Goal: Obtain resource: Download file/media

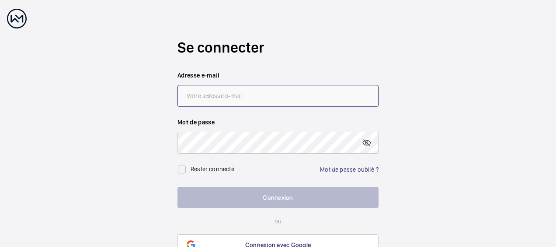
type input "[PERSON_NAME][EMAIL_ADDRESS][DOMAIN_NAME]"
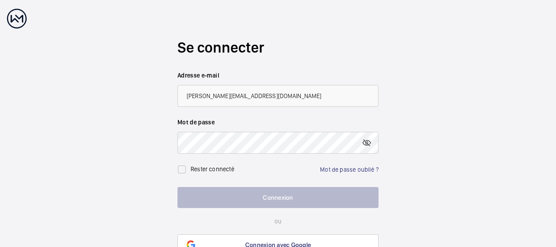
drag, startPoint x: 272, startPoint y: 204, endPoint x: 274, endPoint y: 199, distance: 5.1
click at [272, 204] on button "Connexion" at bounding box center [278, 197] width 201 height 21
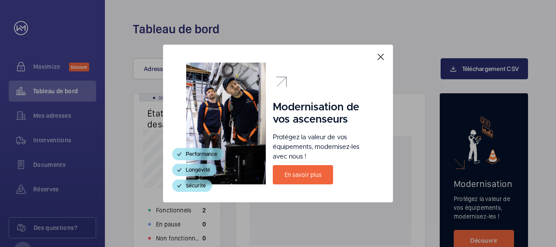
click at [380, 57] on mat-icon at bounding box center [381, 57] width 10 height 10
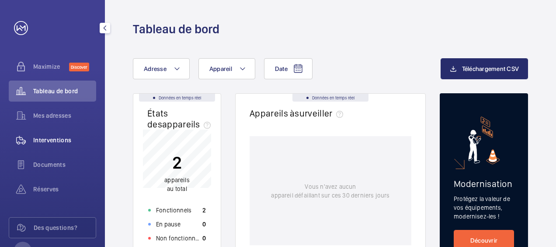
click at [62, 141] on span "Interventions" at bounding box center [64, 140] width 63 height 9
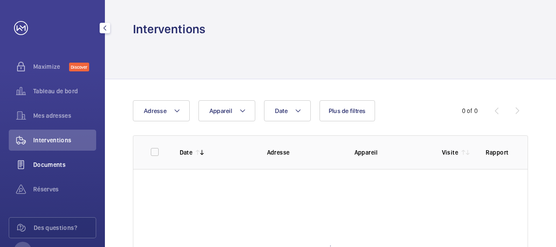
click at [58, 162] on span "Documents" at bounding box center [64, 164] width 63 height 9
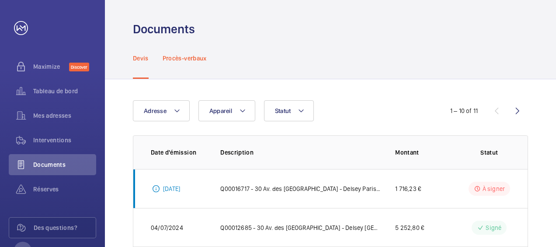
click at [184, 59] on p "Procès-verbaux" at bounding box center [185, 58] width 44 height 9
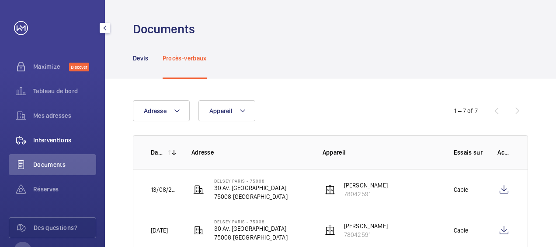
click at [58, 136] on span "Interventions" at bounding box center [64, 140] width 63 height 9
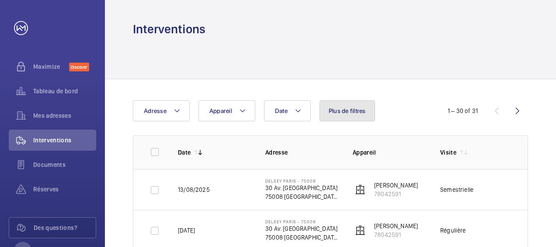
click at [358, 117] on button "Plus de filtres" at bounding box center [348, 110] width 56 height 21
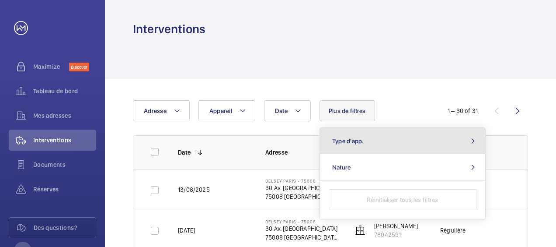
click at [379, 139] on button "Type d'app." at bounding box center [402, 141] width 165 height 26
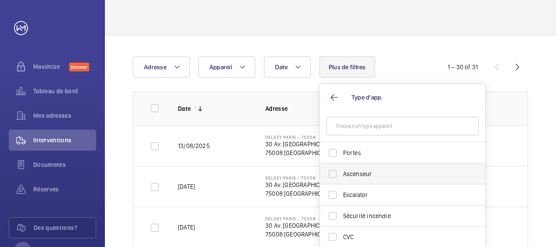
scroll to position [87, 0]
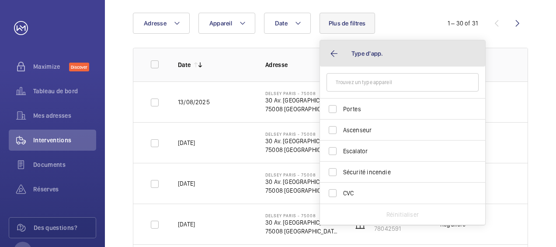
click at [328, 55] on button "Type d'app." at bounding box center [402, 53] width 165 height 26
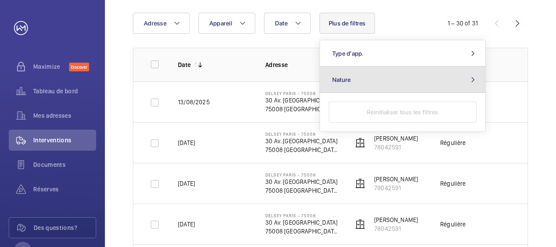
click at [364, 83] on button "Nature" at bounding box center [402, 79] width 165 height 26
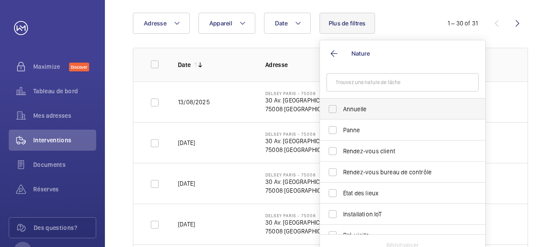
click at [382, 110] on span "Annuelle" at bounding box center [403, 109] width 120 height 9
click at [342, 110] on input "Annuelle" at bounding box center [332, 108] width 17 height 17
checkbox input "true"
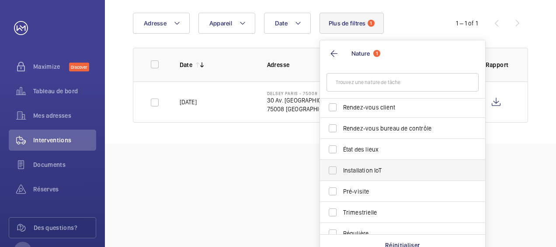
scroll to position [87, 0]
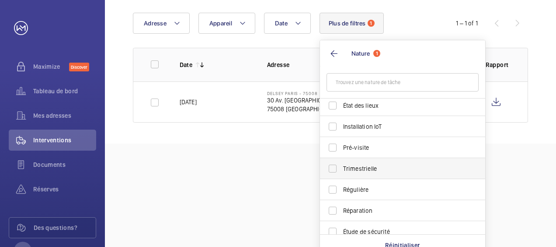
click at [381, 166] on span "Trimestrielle" at bounding box center [403, 168] width 120 height 9
click at [342, 166] on input "Trimestrielle" at bounding box center [332, 168] width 17 height 17
checkbox input "true"
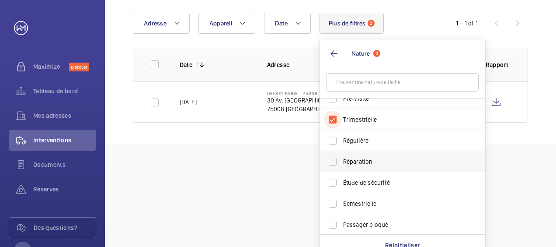
scroll to position [137, 0]
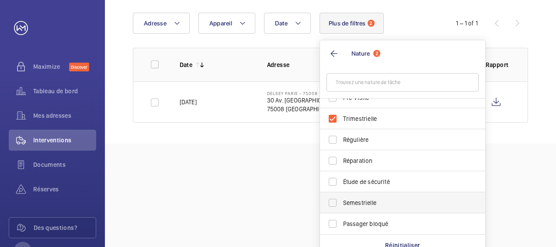
click at [379, 205] on span "Semestrielle" at bounding box center [403, 202] width 120 height 9
click at [342, 205] on input "Semestrielle" at bounding box center [332, 202] width 17 height 17
checkbox input "true"
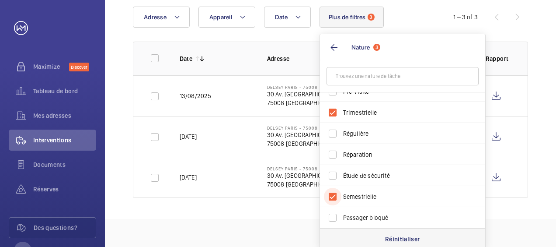
scroll to position [96, 0]
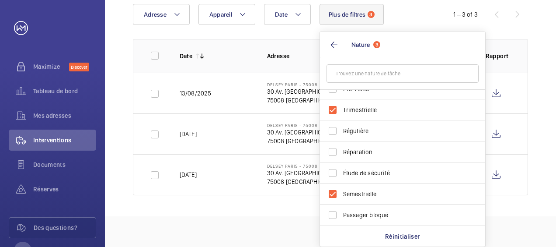
click at [412, 17] on div "Date Adresse Appareil Plus de filtres 3 Nature 3 Annuelle Panne Rendez-vous cli…" at bounding box center [278, 14] width 290 height 21
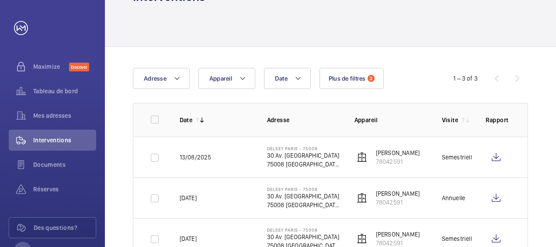
scroll to position [65, 0]
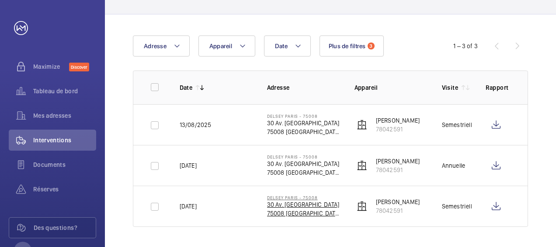
click at [313, 204] on p "30 Av. [GEOGRAPHIC_DATA]" at bounding box center [303, 204] width 73 height 9
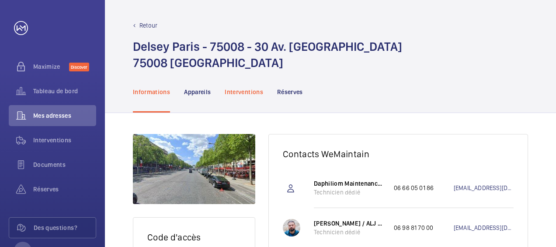
click at [250, 99] on div "Interventions" at bounding box center [244, 92] width 38 height 42
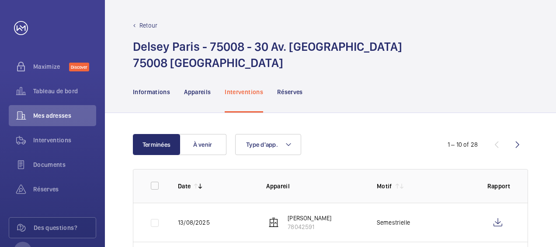
click at [142, 23] on p "Retour" at bounding box center [149, 25] width 18 height 9
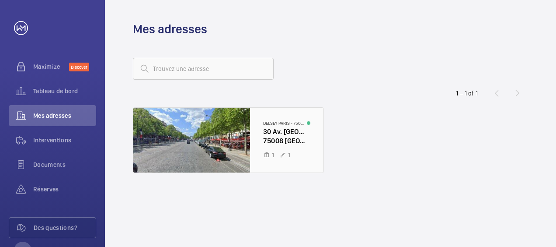
click at [274, 135] on div at bounding box center [228, 140] width 190 height 65
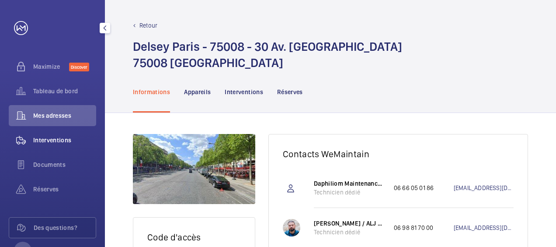
click at [62, 140] on span "Interventions" at bounding box center [64, 140] width 63 height 9
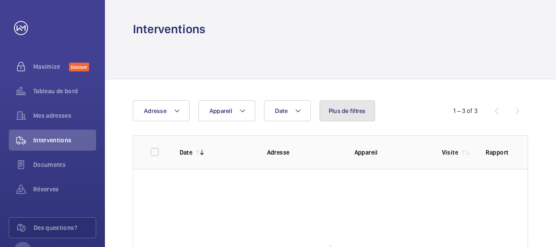
click at [351, 112] on span "Plus de filtres" at bounding box center [347, 110] width 37 height 7
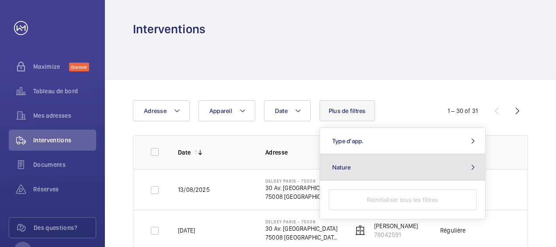
click at [359, 160] on button "Nature" at bounding box center [402, 167] width 165 height 26
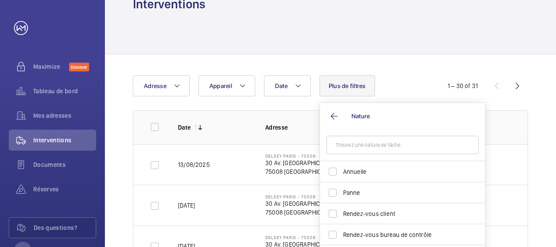
scroll to position [87, 0]
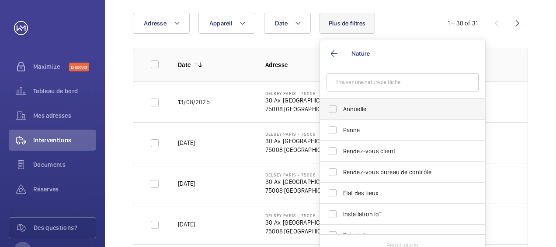
click at [356, 112] on span "Annuelle" at bounding box center [403, 109] width 120 height 9
click at [342, 112] on input "Annuelle" at bounding box center [332, 108] width 17 height 17
checkbox input "true"
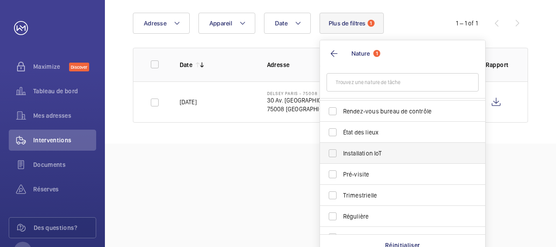
scroll to position [87, 0]
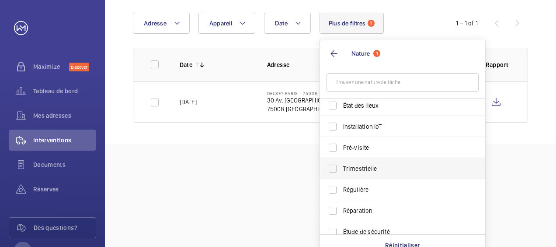
click at [371, 167] on span "Trimestrielle" at bounding box center [403, 168] width 120 height 9
click at [342, 167] on input "Trimestrielle" at bounding box center [332, 168] width 17 height 17
checkbox input "true"
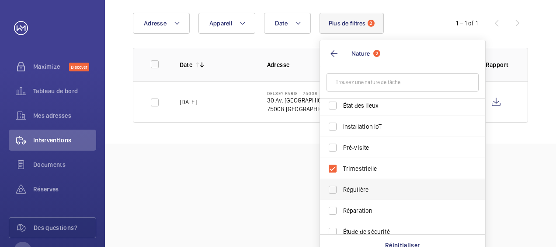
click at [349, 190] on span "Régulière" at bounding box center [403, 189] width 120 height 9
click at [342, 190] on input "Régulière" at bounding box center [332, 189] width 17 height 17
checkbox input "true"
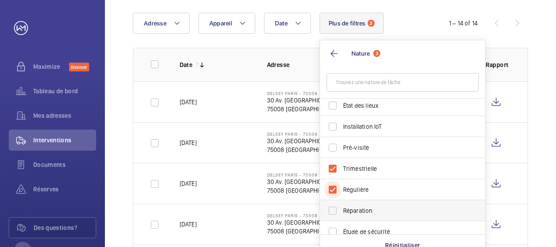
scroll to position [131, 0]
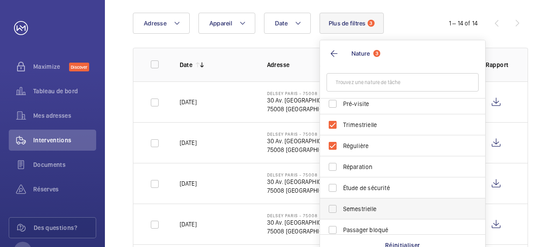
click at [384, 209] on span "Semestrielle" at bounding box center [403, 208] width 120 height 9
click at [342, 209] on input "Semestrielle" at bounding box center [332, 208] width 17 height 17
checkbox input "true"
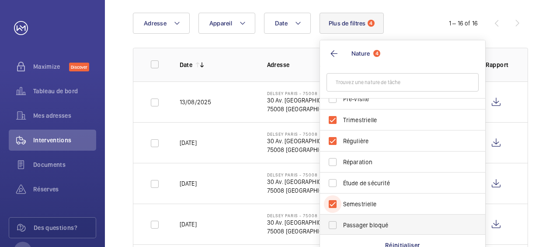
scroll to position [137, 0]
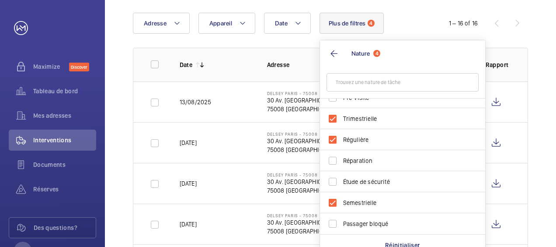
click at [406, 26] on div "Date Adresse Appareil Plus de filtres 4 Nature 4 Annuelle Panne Rendez-vous cli…" at bounding box center [278, 23] width 290 height 21
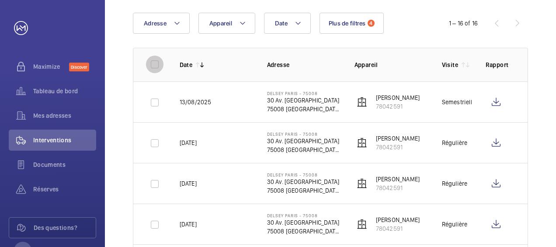
click at [153, 64] on input "checkbox" at bounding box center [154, 64] width 17 height 17
checkbox input "true"
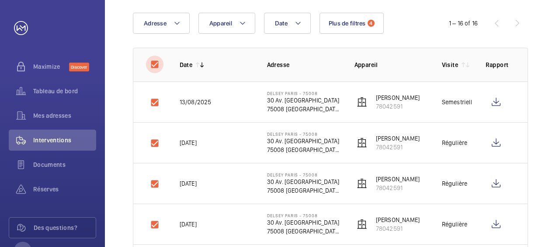
checkbox input "true"
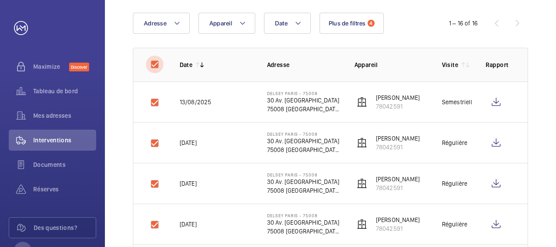
checkbox input "true"
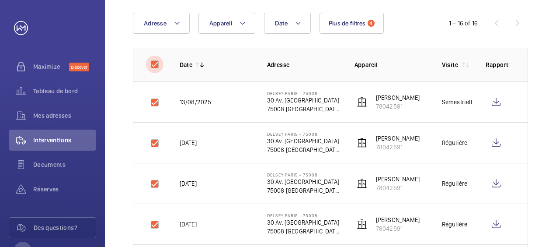
checkbox input "true"
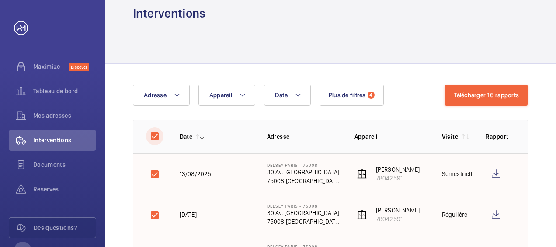
scroll to position [0, 0]
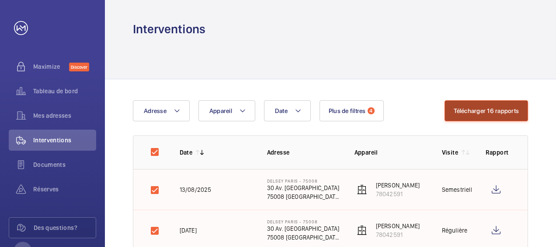
click at [476, 111] on button "Télécharger 16 rapports" at bounding box center [487, 110] width 84 height 21
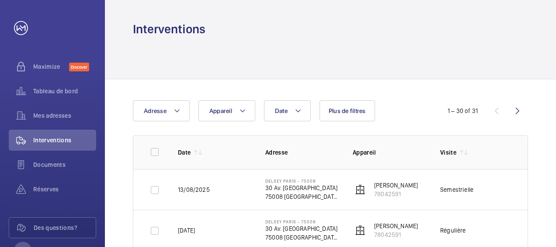
drag, startPoint x: 233, startPoint y: 90, endPoint x: 247, endPoint y: 92, distance: 14.7
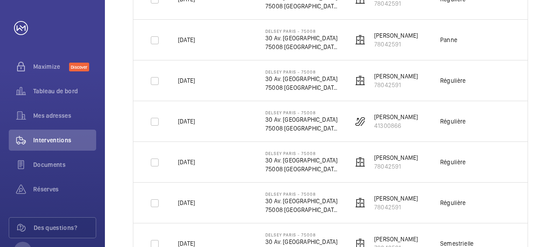
scroll to position [525, 0]
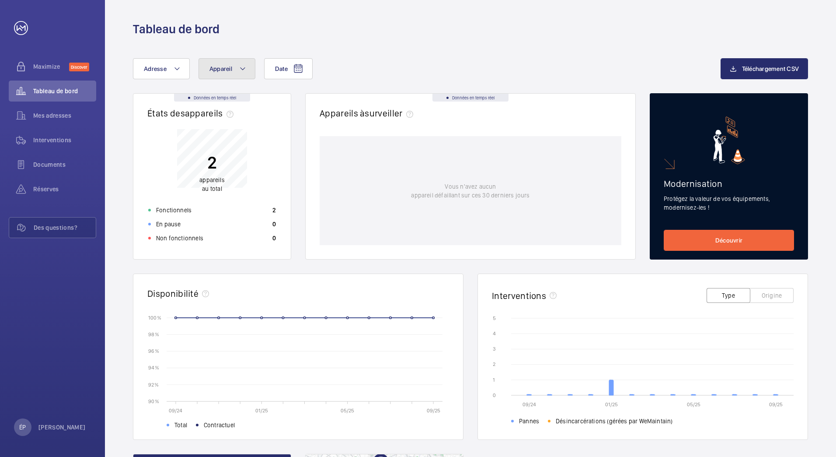
click at [219, 63] on button "Appareil" at bounding box center [227, 68] width 57 height 21
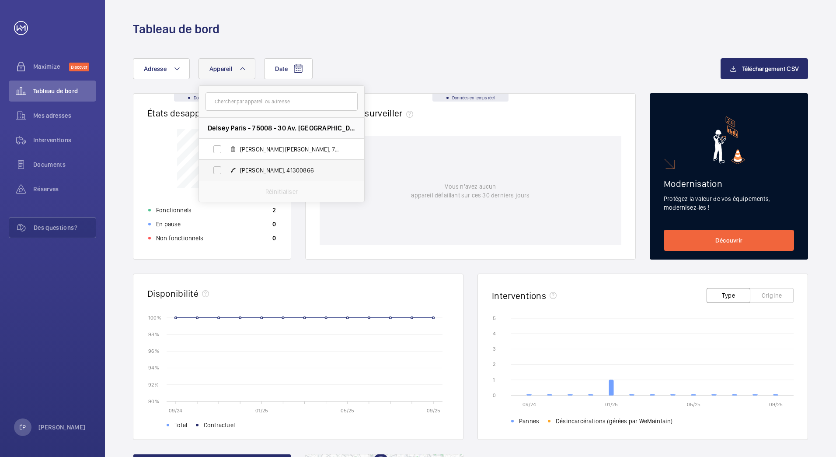
click at [263, 169] on span "[PERSON_NAME], 41300866" at bounding box center [290, 170] width 101 height 9
click at [226, 169] on input "[PERSON_NAME], 41300866" at bounding box center [217, 169] width 17 height 17
checkbox input "true"
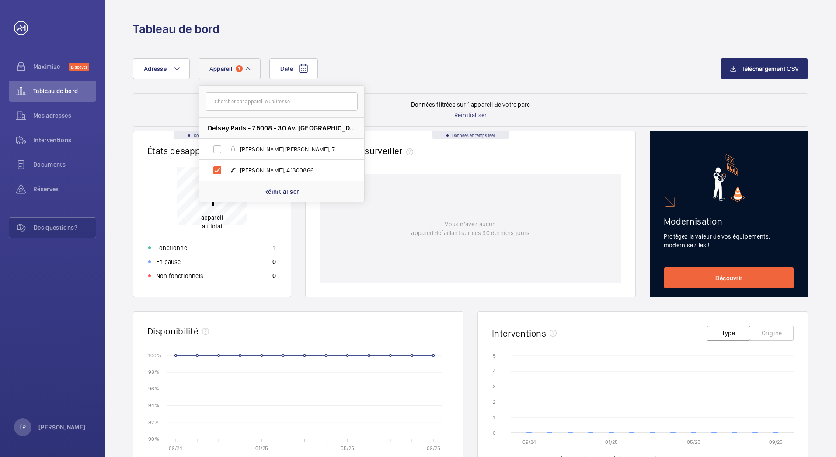
click at [424, 38] on div "Date Adresse Appareil 1 [GEOGRAPHIC_DATA] - 75008 - 30 Av. des [GEOGRAPHIC_DATA…" at bounding box center [470, 357] width 731 height 641
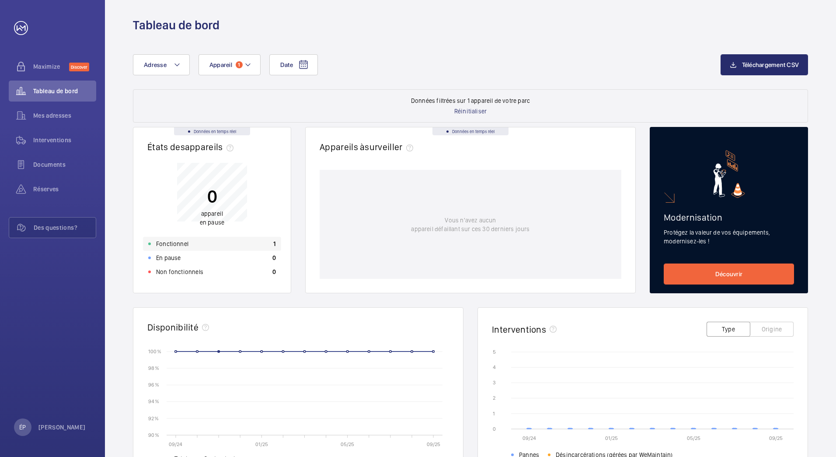
scroll to position [3, 0]
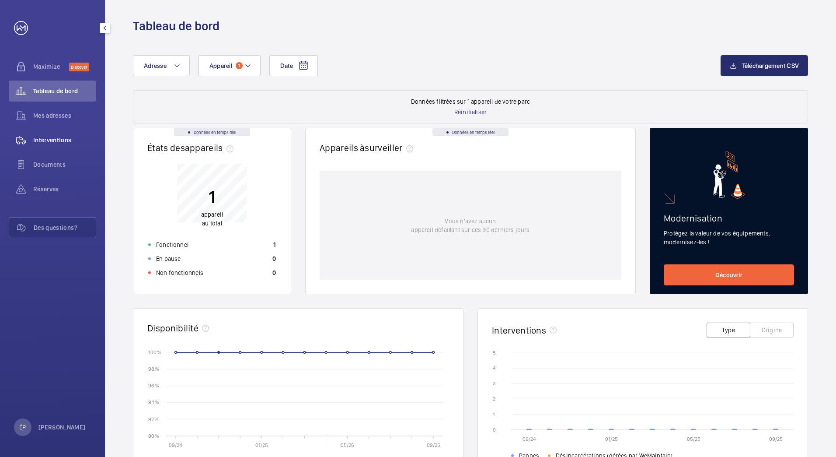
click at [55, 144] on span "Interventions" at bounding box center [64, 140] width 63 height 9
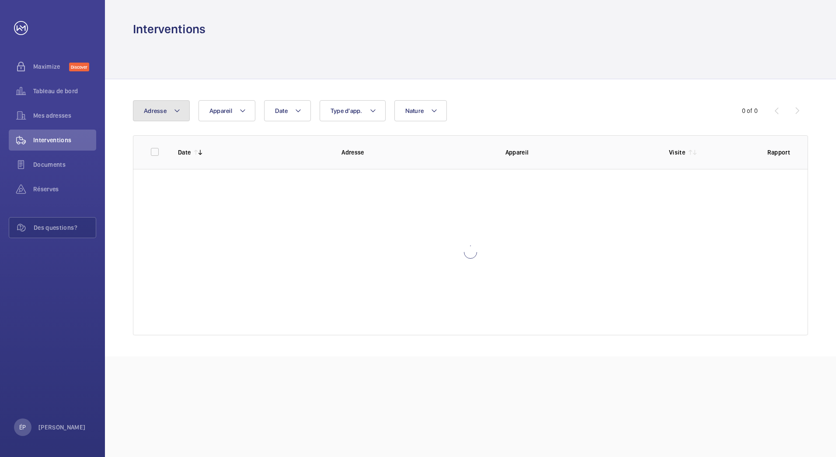
click at [174, 115] on mat-icon at bounding box center [177, 110] width 7 height 10
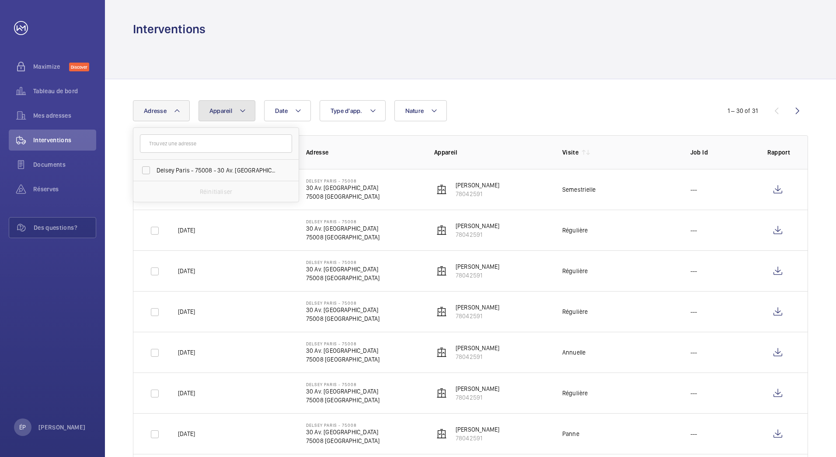
click at [218, 112] on span "Appareil" at bounding box center [221, 110] width 23 height 7
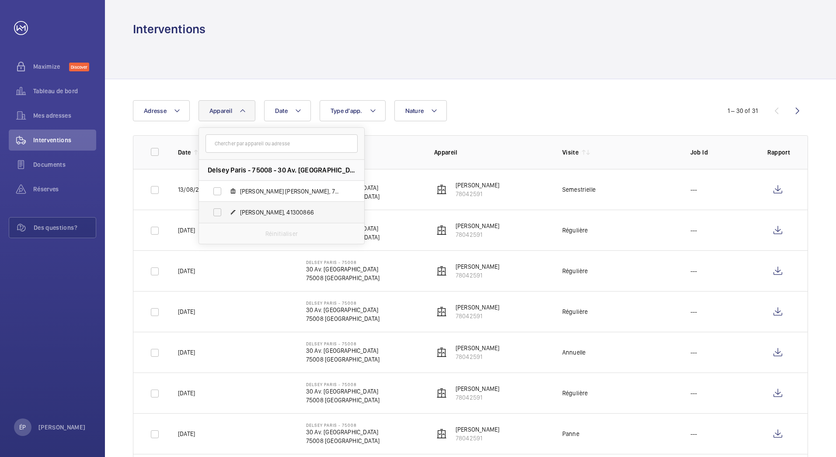
click at [255, 211] on span "[PERSON_NAME], 41300866" at bounding box center [290, 212] width 101 height 9
click at [226, 211] on input "[PERSON_NAME], 41300866" at bounding box center [217, 211] width 17 height 17
checkbox input "true"
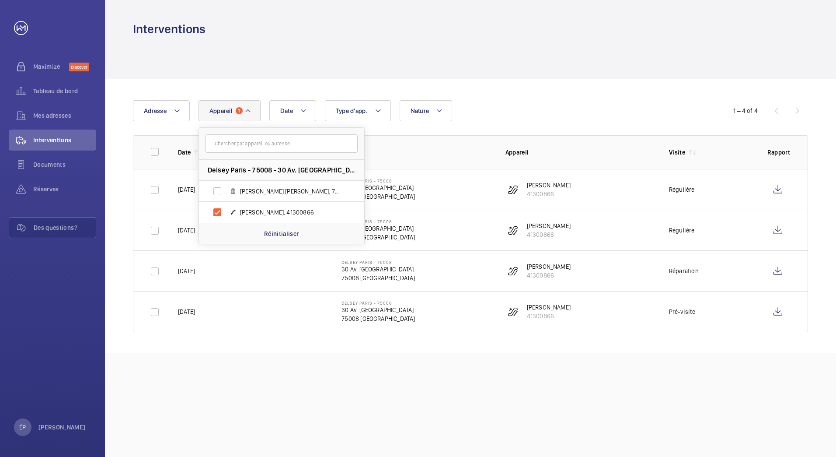
click at [518, 65] on div at bounding box center [470, 58] width 675 height 42
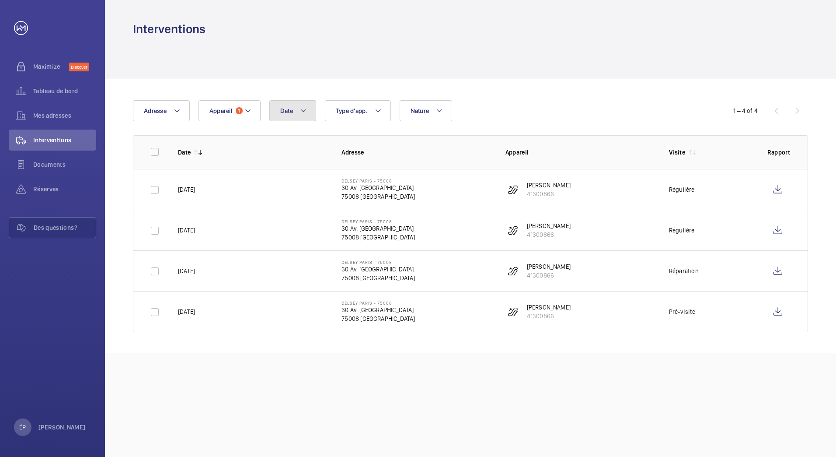
click at [311, 110] on button "Date" at bounding box center [292, 110] width 47 height 21
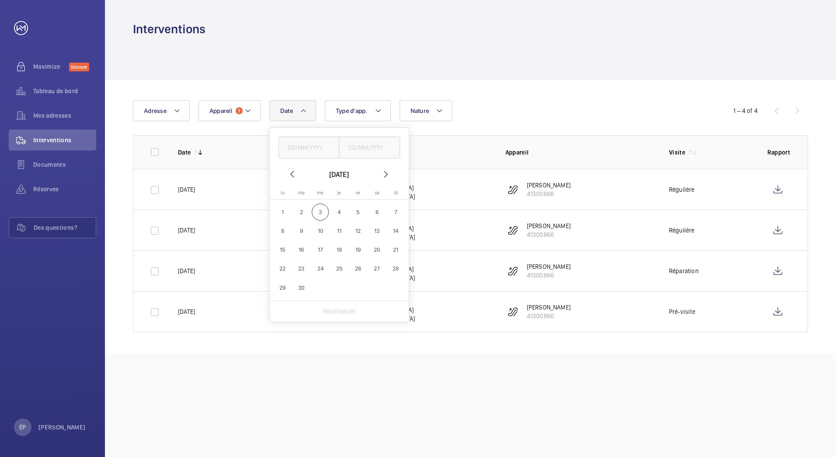
click at [501, 108] on div "Date [DATE] [DATE] lu [DATE] ma [DATE] me [DATE] je [DATE] ve [DATE] sa [DATE] …" at bounding box center [418, 110] width 570 height 21
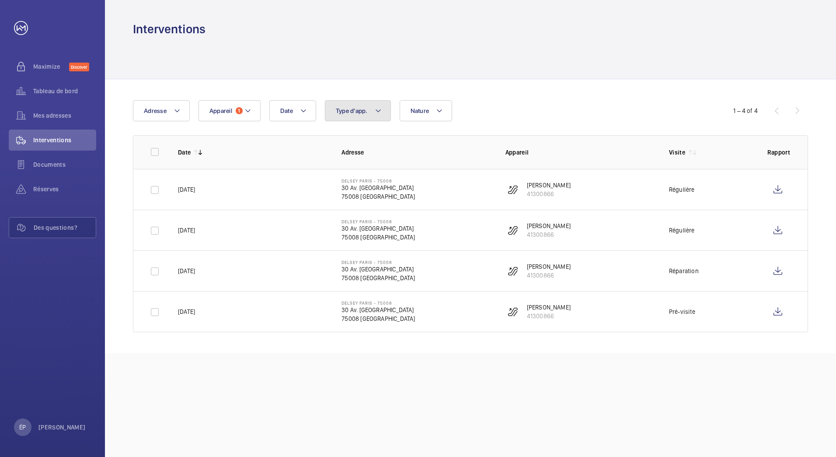
click at [371, 114] on button "Type d'app." at bounding box center [358, 110] width 66 height 21
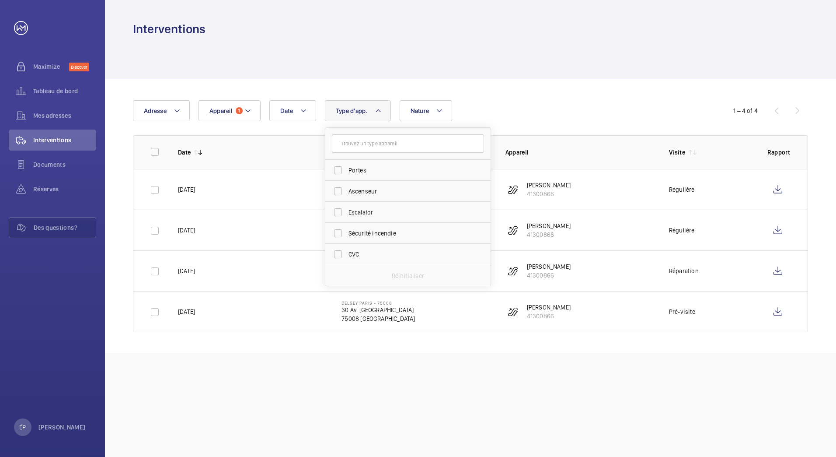
click at [495, 93] on div "Date Adresse Appareil 1 Type d'app. Portes Ascenseur Escalator Sécurité incendi…" at bounding box center [470, 216] width 731 height 274
click at [159, 152] on input "checkbox" at bounding box center [154, 151] width 17 height 17
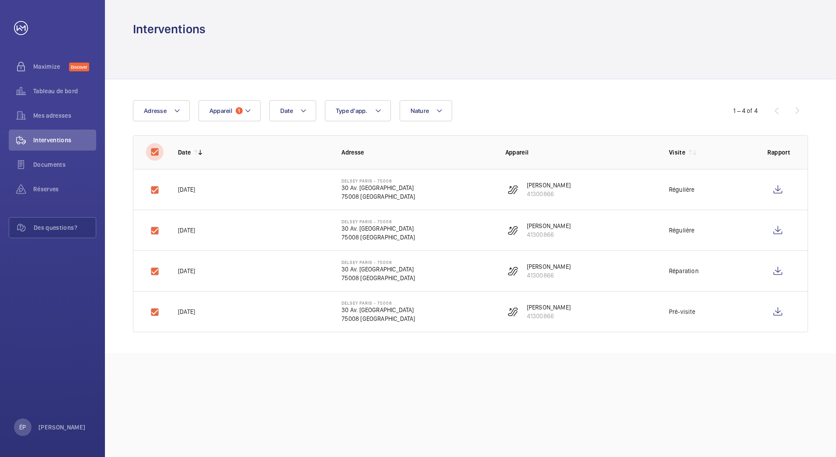
checkbox input "true"
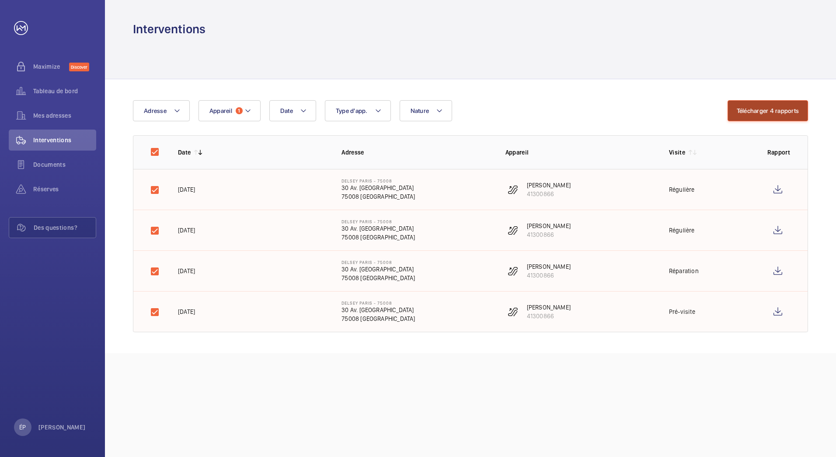
click at [750, 113] on button "Télécharger 4 rapports" at bounding box center [768, 110] width 81 height 21
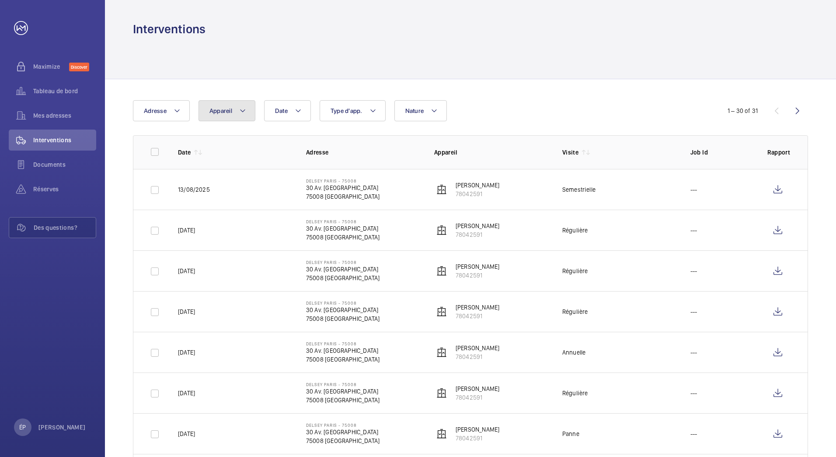
click at [229, 113] on span "Appareil" at bounding box center [221, 110] width 23 height 7
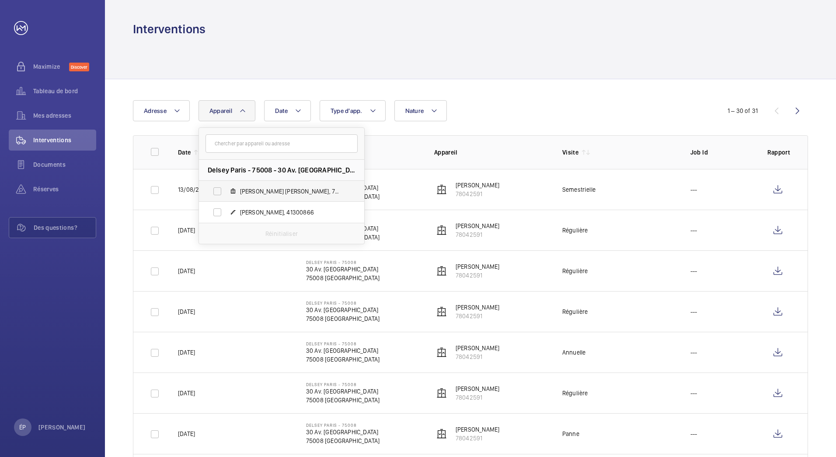
click at [264, 189] on span "[PERSON_NAME] [PERSON_NAME], 78042591" at bounding box center [290, 191] width 101 height 9
click at [226, 189] on input "[PERSON_NAME] [PERSON_NAME], 78042591" at bounding box center [217, 190] width 17 height 17
checkbox input "true"
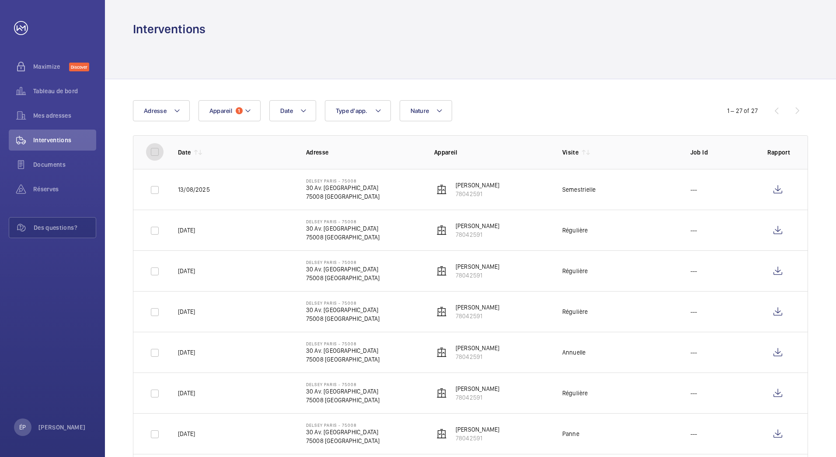
click at [151, 150] on input "checkbox" at bounding box center [154, 151] width 17 height 17
checkbox input "true"
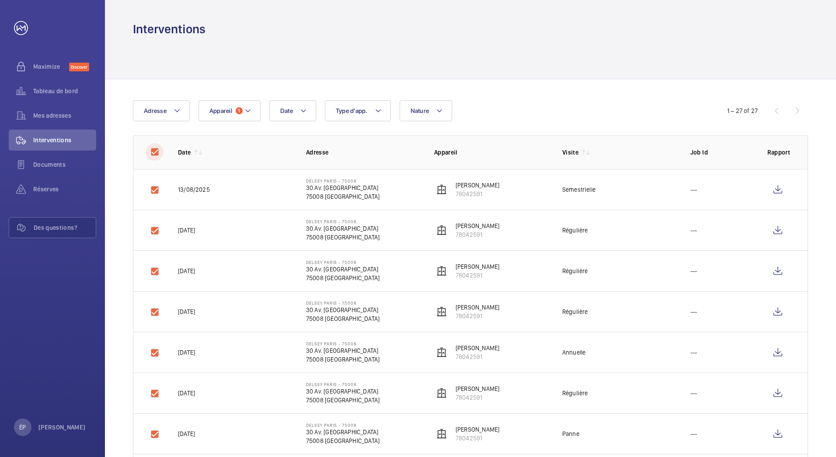
checkbox input "true"
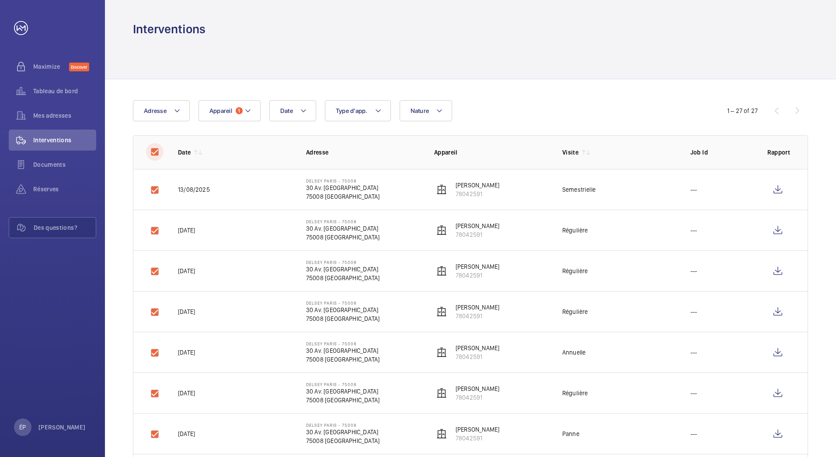
checkbox input "true"
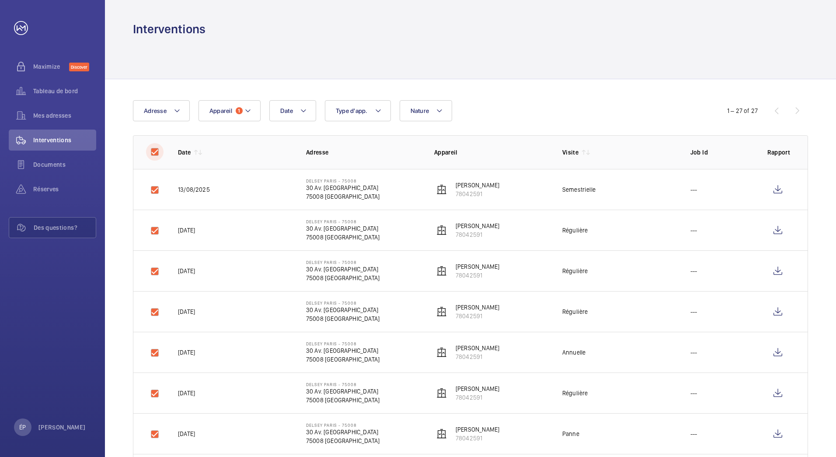
checkbox input "true"
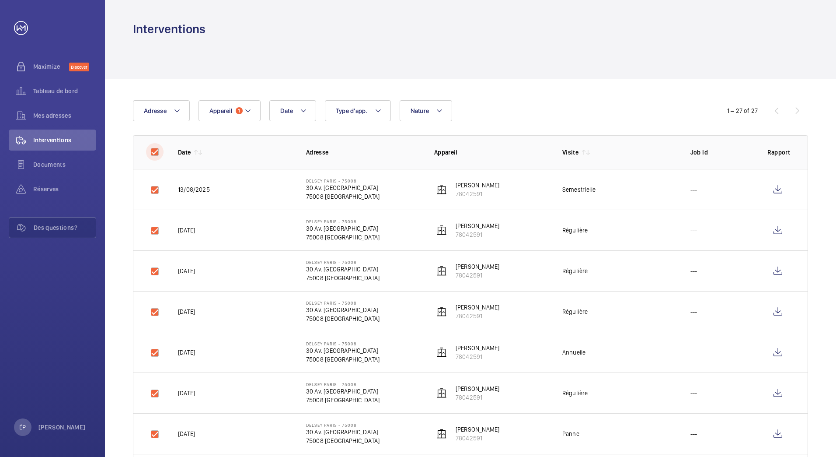
checkbox input "true"
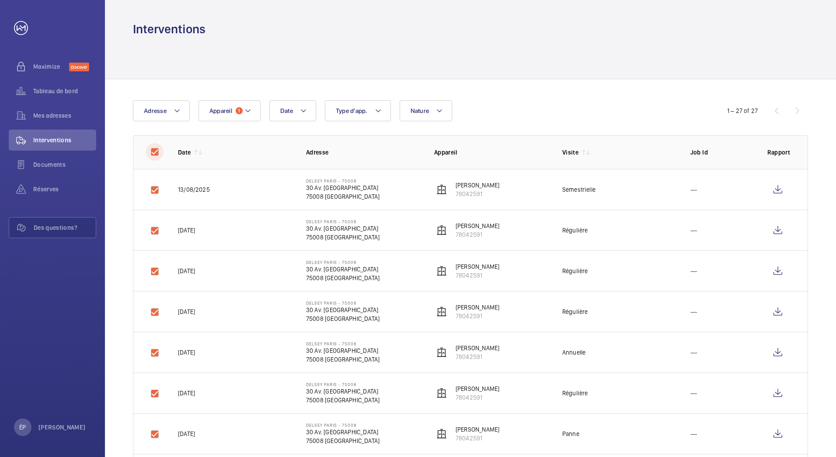
checkbox input "true"
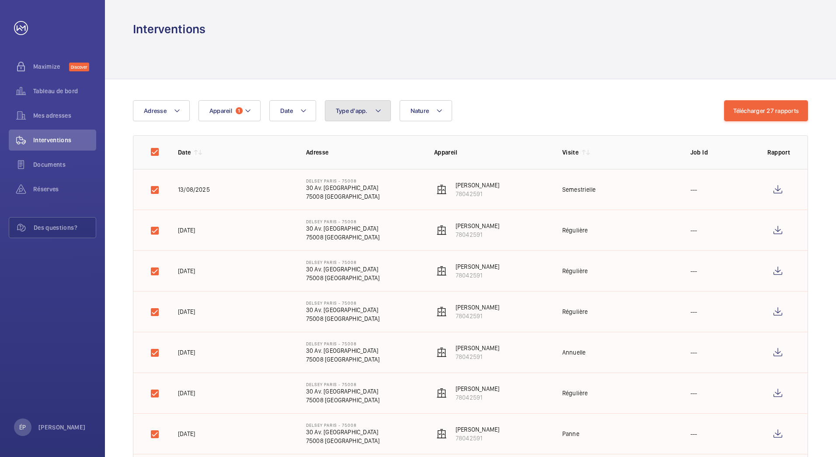
click at [382, 110] on button "Type d'app." at bounding box center [358, 110] width 66 height 21
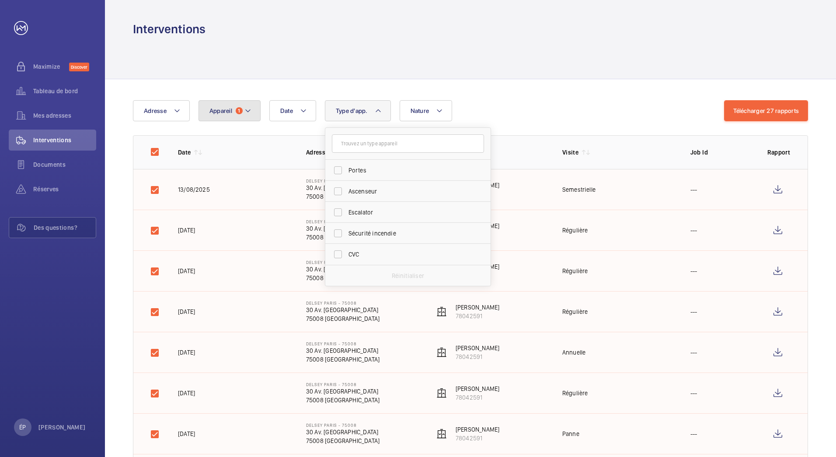
click at [249, 111] on mat-icon at bounding box center [248, 110] width 7 height 10
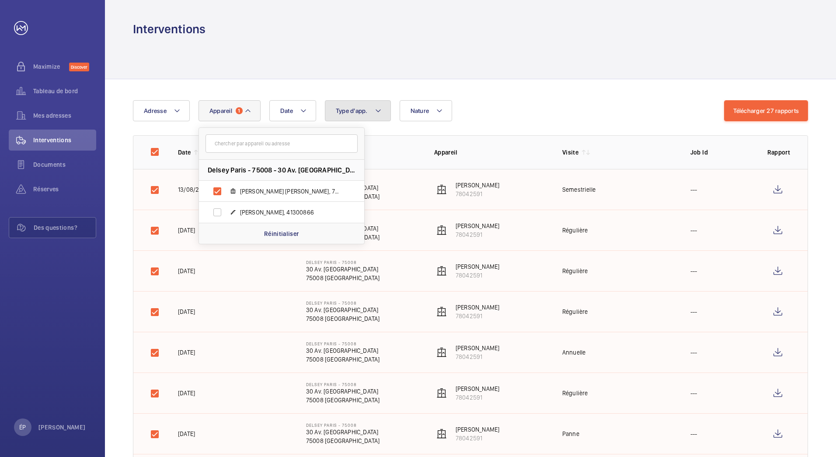
click at [362, 112] on span "Type d'app." at bounding box center [352, 110] width 32 height 7
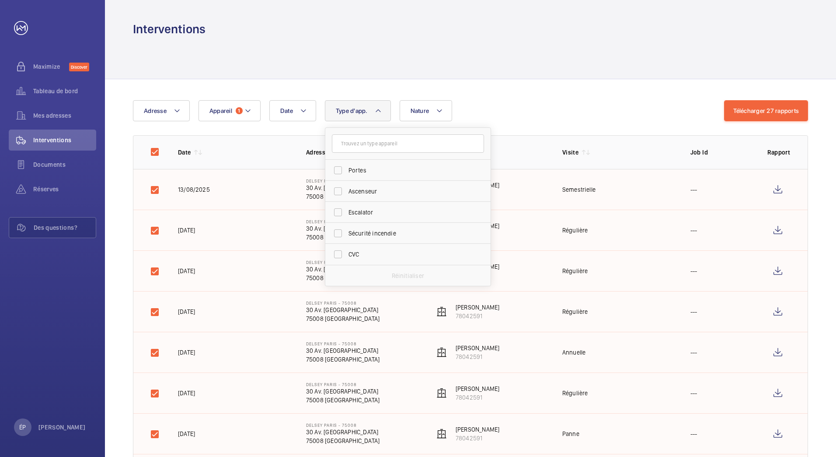
click at [305, 79] on div at bounding box center [470, 58] width 731 height 42
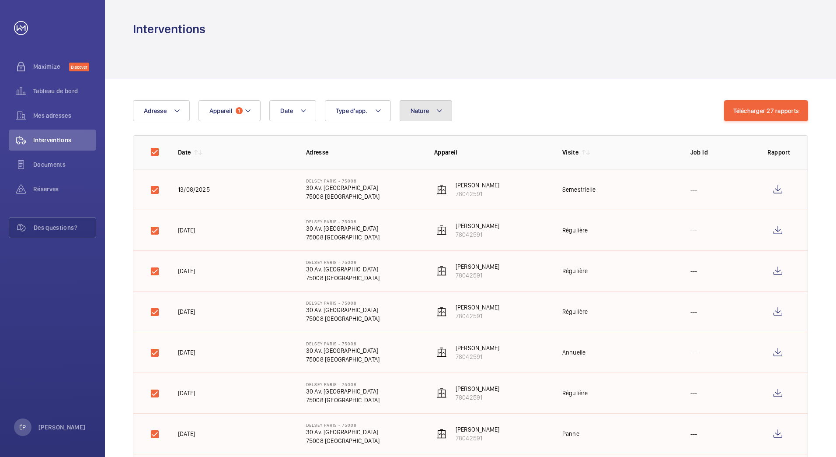
click at [440, 114] on mat-icon at bounding box center [439, 110] width 7 height 10
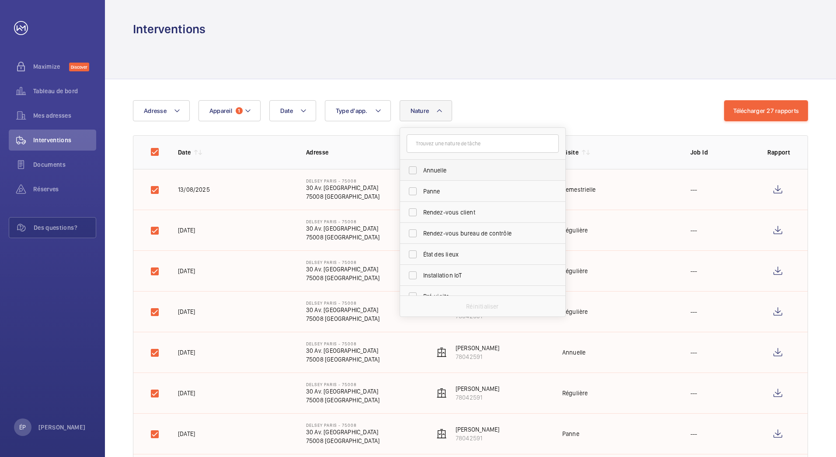
click at [445, 173] on span "Annuelle" at bounding box center [483, 170] width 120 height 9
click at [422, 173] on input "Annuelle" at bounding box center [412, 169] width 17 height 17
checkbox input "true"
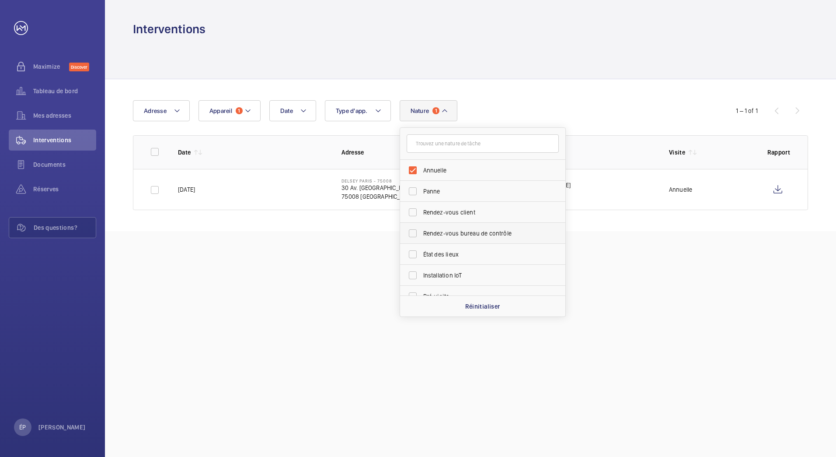
click at [483, 237] on span "Rendez-vous bureau de contrôle" at bounding box center [483, 233] width 120 height 9
click at [422, 237] on input "Rendez-vous bureau de contrôle" at bounding box center [412, 232] width 17 height 17
checkbox input "true"
click at [462, 170] on label "Pré-visite" at bounding box center [476, 164] width 152 height 21
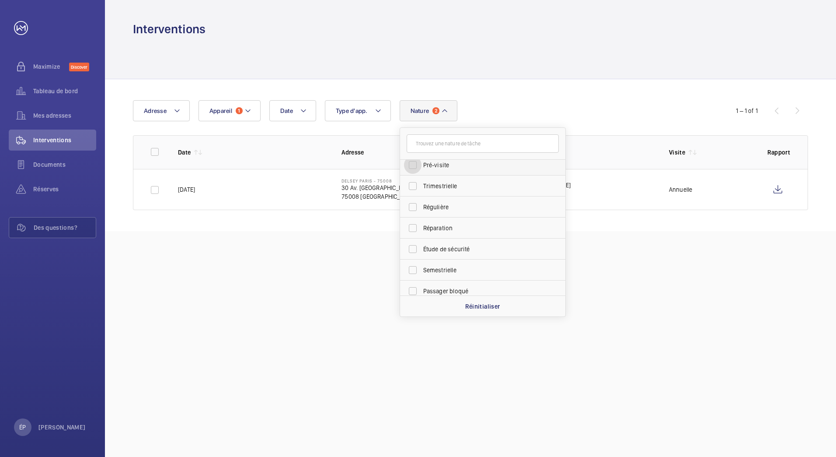
click at [422, 170] on input "Pré-visite" at bounding box center [412, 164] width 17 height 17
click at [461, 169] on span "Pré-visite" at bounding box center [483, 168] width 120 height 9
click at [422, 169] on input "Pré-visite" at bounding box center [412, 168] width 17 height 17
checkbox input "false"
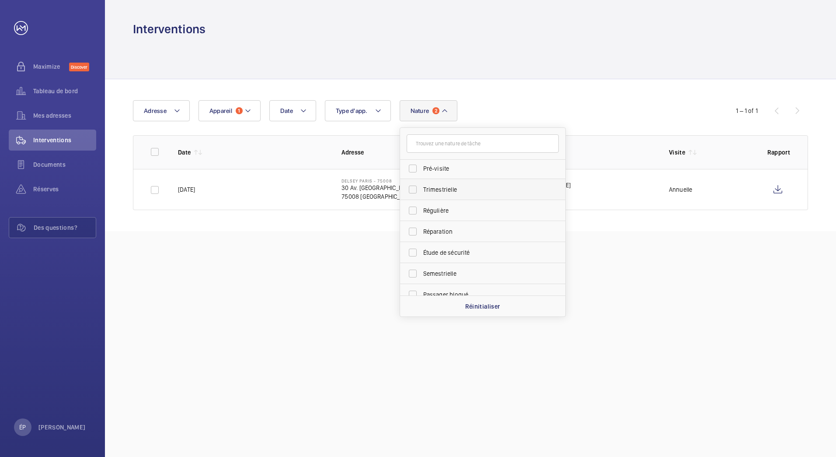
click at [452, 194] on label "Trimestrielle" at bounding box center [476, 189] width 152 height 21
click at [422, 194] on input "Trimestrielle" at bounding box center [412, 189] width 17 height 17
checkbox input "true"
click at [448, 213] on span "Régulière" at bounding box center [483, 210] width 120 height 9
click at [422, 213] on input "Régulière" at bounding box center [412, 210] width 17 height 17
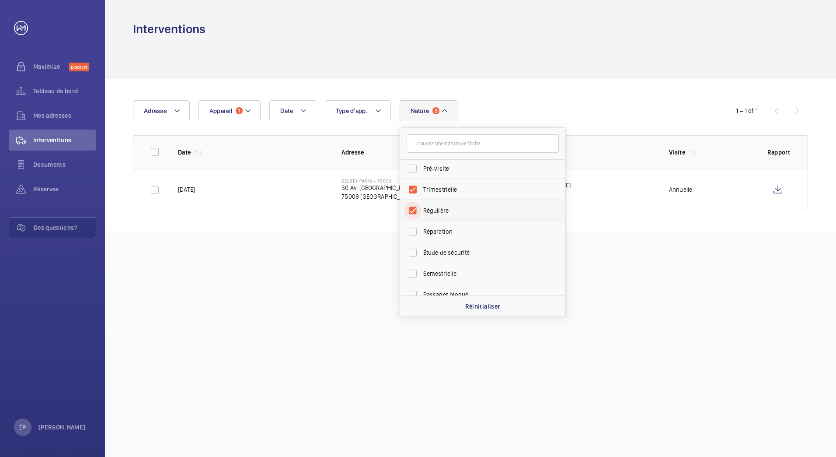
checkbox input "true"
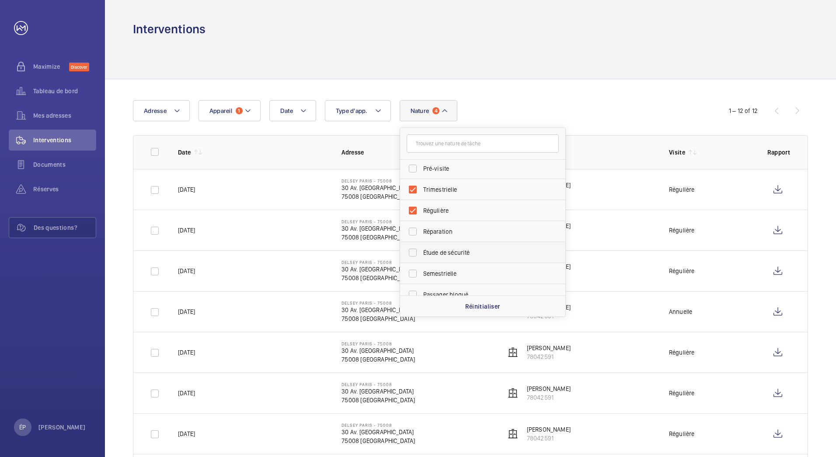
click at [464, 253] on span "Étude de sécurité" at bounding box center [483, 252] width 120 height 9
click at [422, 253] on input "Étude de sécurité" at bounding box center [412, 252] width 17 height 17
click at [464, 253] on span "Étude de sécurité" at bounding box center [483, 252] width 120 height 9
click at [422, 253] on input "Étude de sécurité" at bounding box center [412, 252] width 17 height 17
checkbox input "false"
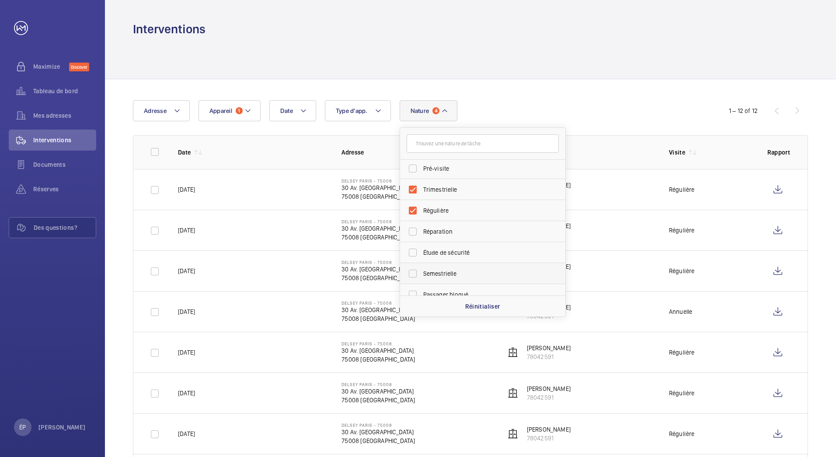
click at [466, 276] on span "Semestrielle" at bounding box center [483, 273] width 120 height 9
click at [422, 276] on input "Semestrielle" at bounding box center [412, 273] width 17 height 17
checkbox input "true"
click at [579, 94] on div "Date Adresse Appareil 1 Type d'app. Nature 5 [PERSON_NAME]-vous client Rendez-v…" at bounding box center [470, 419] width 731 height 681
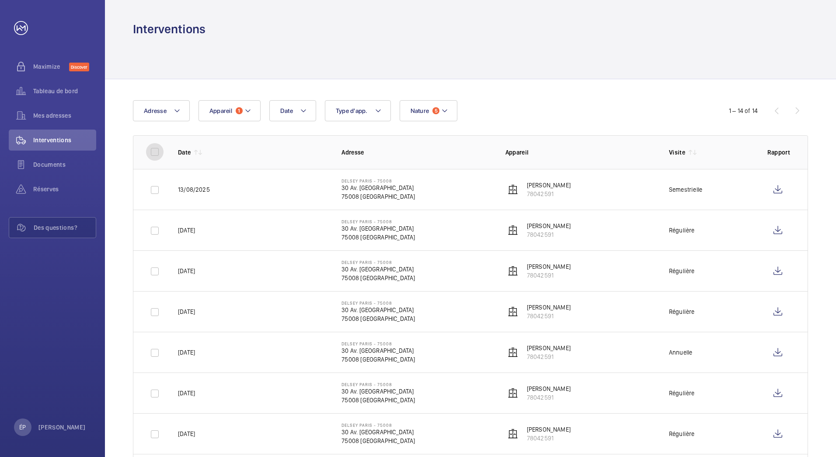
click at [162, 152] on input "checkbox" at bounding box center [154, 151] width 17 height 17
checkbox input "true"
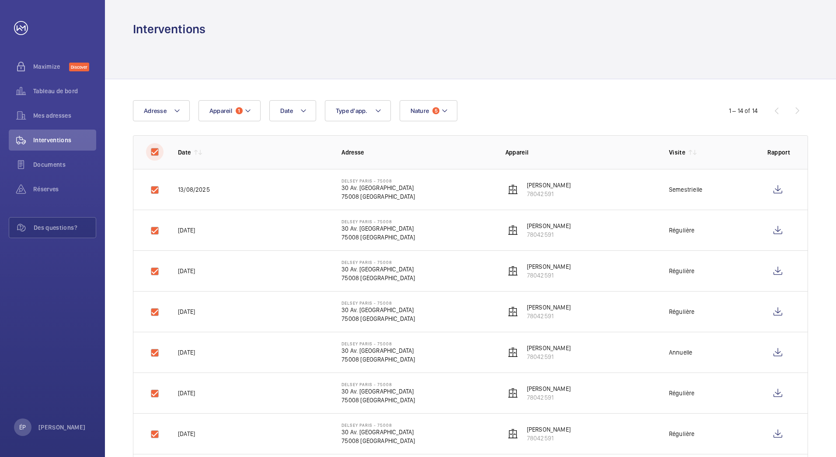
checkbox input "true"
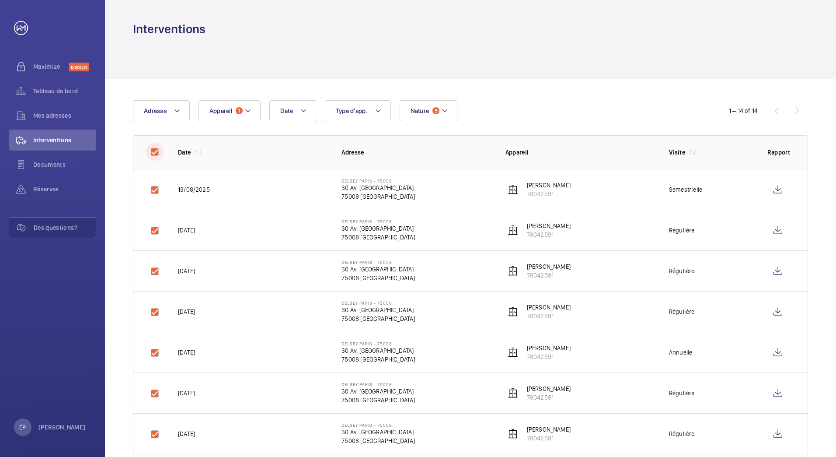
checkbox input "true"
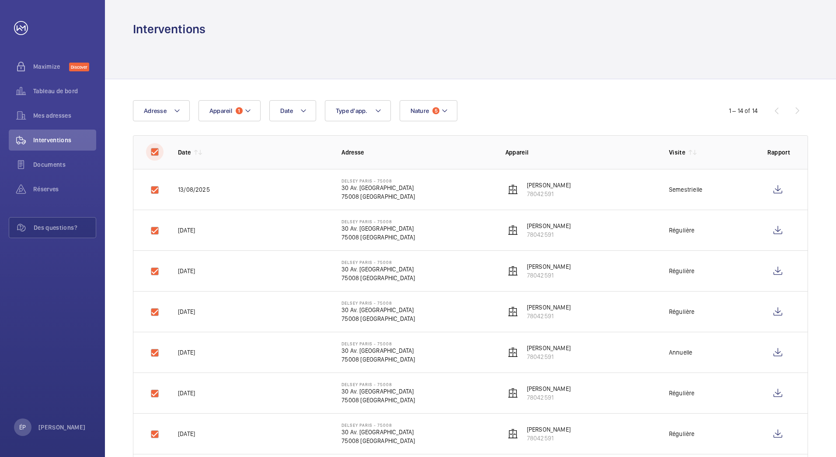
checkbox input "true"
click at [774, 113] on button "Télécharger 14 rapports" at bounding box center [767, 110] width 84 height 21
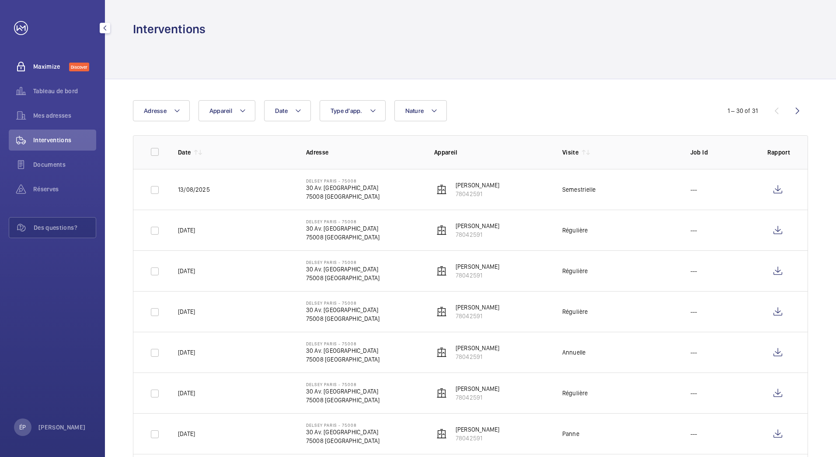
click at [49, 65] on span "Maximize" at bounding box center [51, 66] width 36 height 9
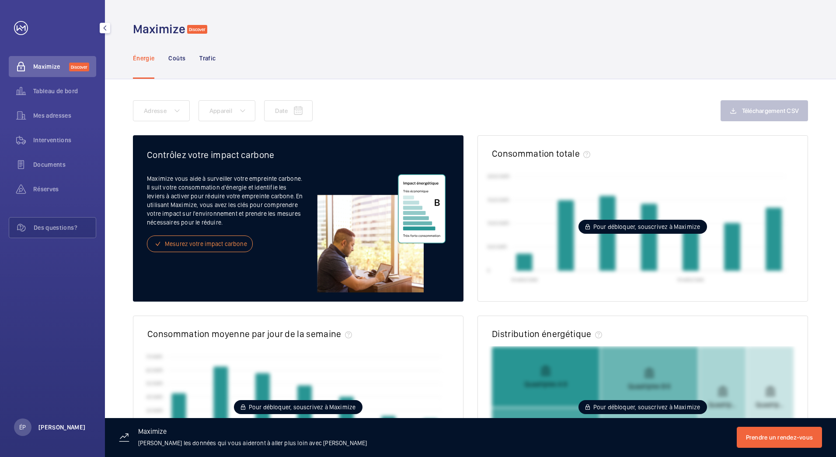
click at [61, 430] on p "[PERSON_NAME]" at bounding box center [61, 427] width 47 height 9
click at [51, 230] on div at bounding box center [418, 228] width 836 height 457
click at [58, 227] on span "Des questions?" at bounding box center [65, 227] width 62 height 9
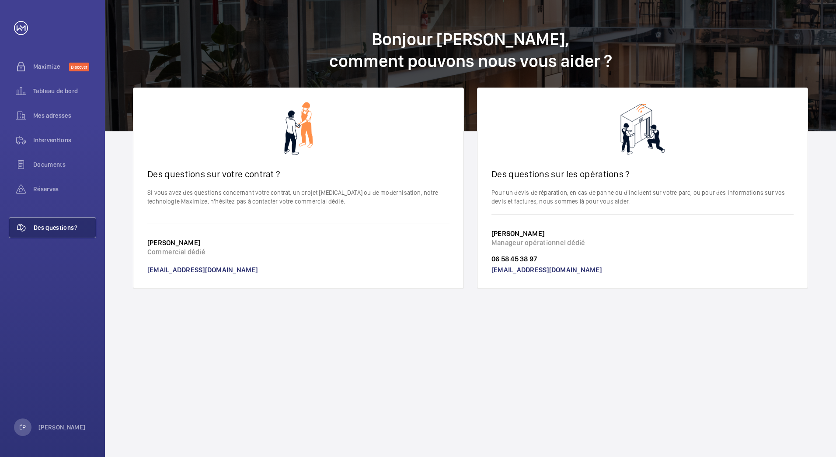
click at [514, 256] on link "06 58 45 38 97" at bounding box center [515, 259] width 46 height 8
click at [60, 191] on span "Réserves" at bounding box center [64, 189] width 63 height 9
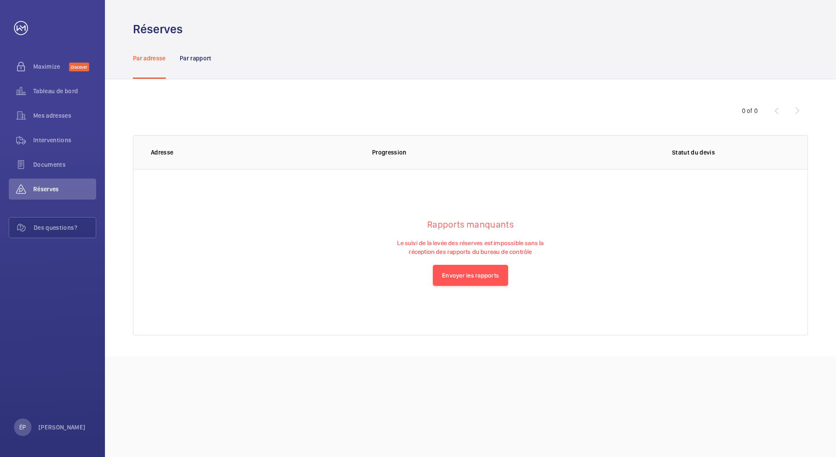
click at [216, 58] on div "Par adresse Par rapport" at bounding box center [470, 58] width 675 height 42
click at [208, 59] on p "Par rapport" at bounding box center [196, 58] width 32 height 9
click at [55, 167] on span "Documents" at bounding box center [64, 164] width 63 height 9
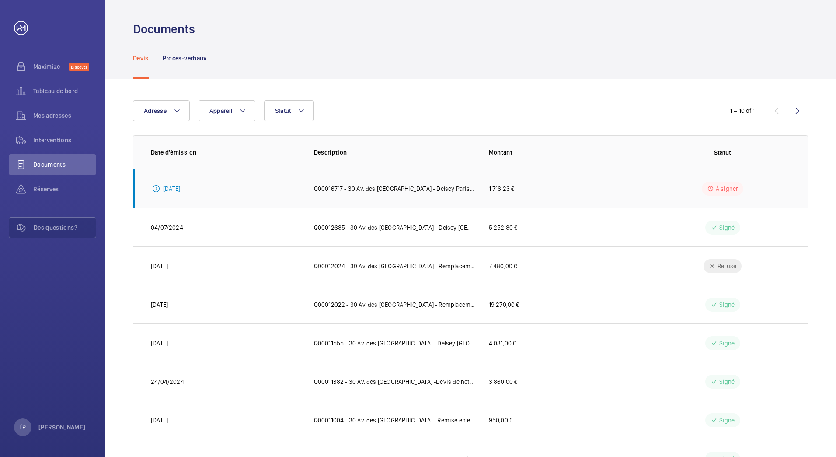
click at [462, 188] on p "Q00016717 - 30 Av. des [GEOGRAPHIC_DATA] - Delsey Paris VIDANGE ET NIVEAU D'HUI…" at bounding box center [394, 188] width 161 height 9
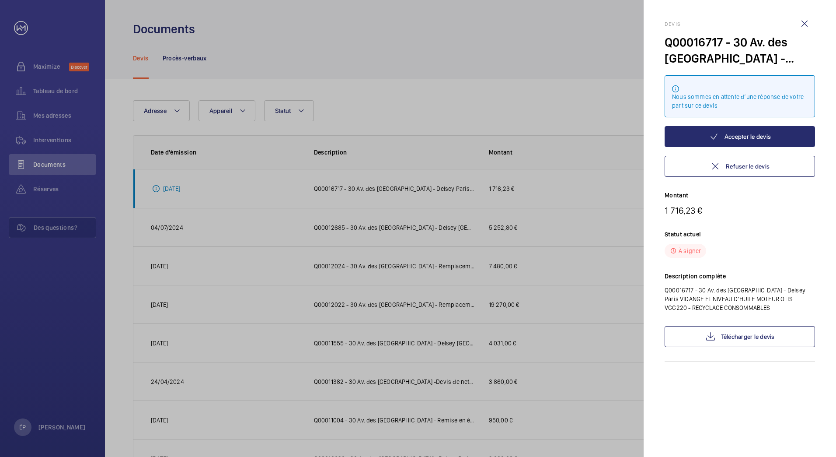
click at [423, 96] on div at bounding box center [418, 228] width 836 height 457
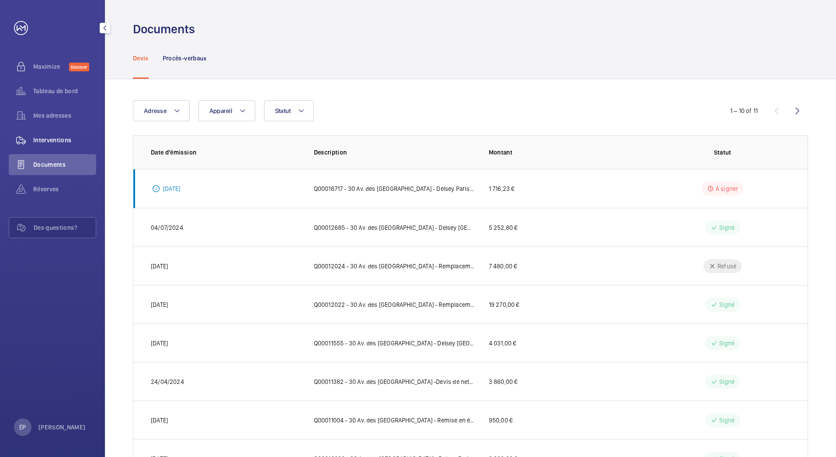
click at [60, 140] on span "Interventions" at bounding box center [64, 140] width 63 height 9
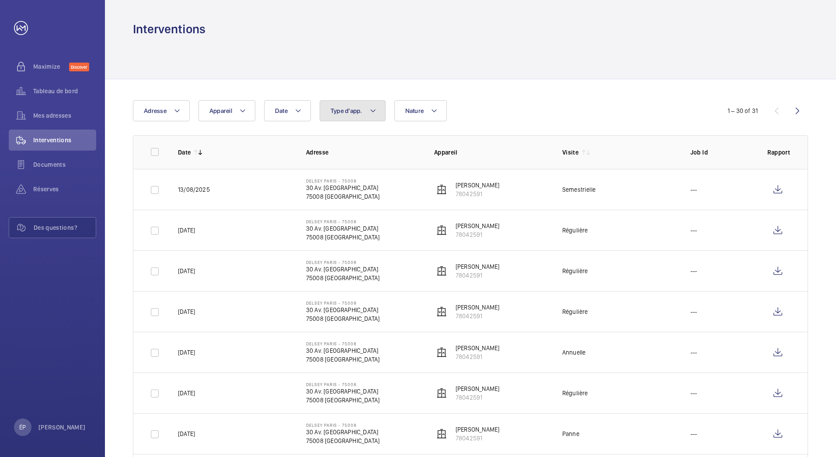
click at [346, 115] on button "Type d'app." at bounding box center [353, 110] width 66 height 21
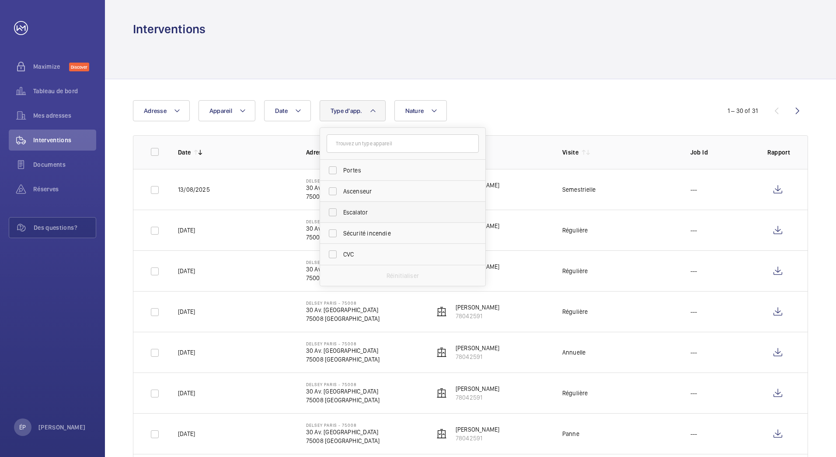
click at [359, 217] on label "Escalator" at bounding box center [396, 212] width 152 height 21
click at [342, 217] on input "Escalator" at bounding box center [332, 211] width 17 height 17
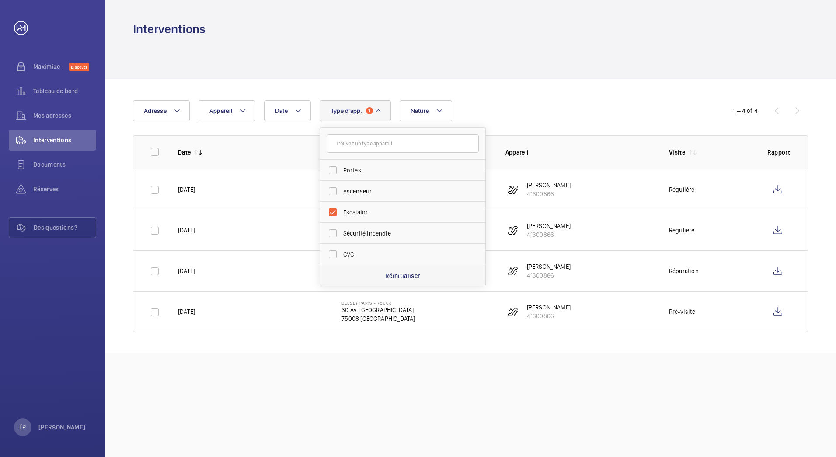
click at [390, 274] on p "Réinitialiser" at bounding box center [402, 275] width 35 height 9
checkbox input "false"
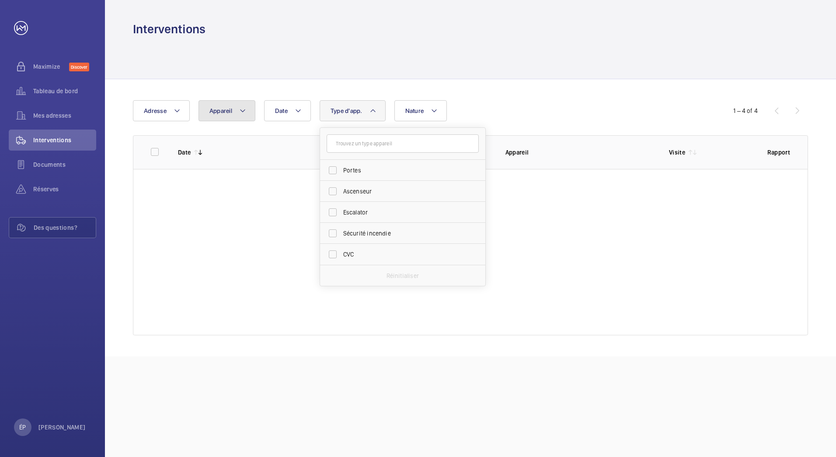
click at [238, 108] on button "Appareil" at bounding box center [227, 110] width 57 height 21
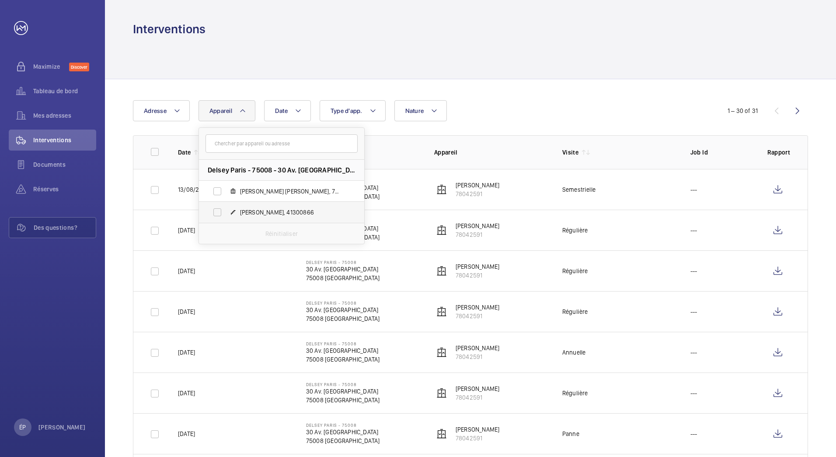
click at [258, 208] on span "[PERSON_NAME], 41300866" at bounding box center [290, 212] width 101 height 9
click at [268, 210] on span "[PERSON_NAME], 41300866" at bounding box center [290, 212] width 101 height 9
click at [226, 210] on input "[PERSON_NAME], 41300866" at bounding box center [217, 211] width 17 height 17
checkbox input "true"
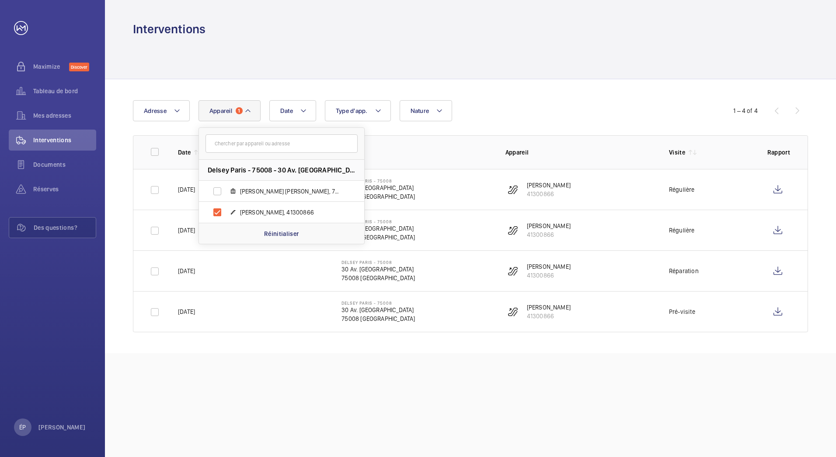
click at [522, 92] on div "Date Adresse Appareil 1 [GEOGRAPHIC_DATA] - 75008 - 30 Av. [GEOGRAPHIC_DATA], […" at bounding box center [470, 216] width 731 height 274
